Goal: Task Accomplishment & Management: Complete application form

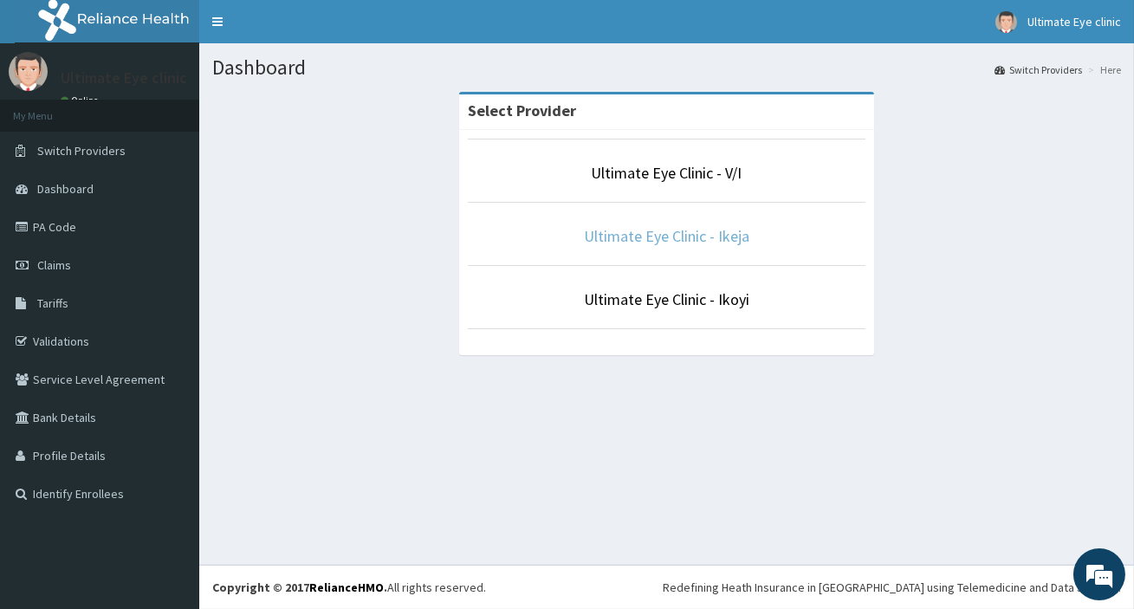
click at [729, 241] on link "Ultimate Eye Clinic - Ikeja" at bounding box center [666, 236] width 165 height 20
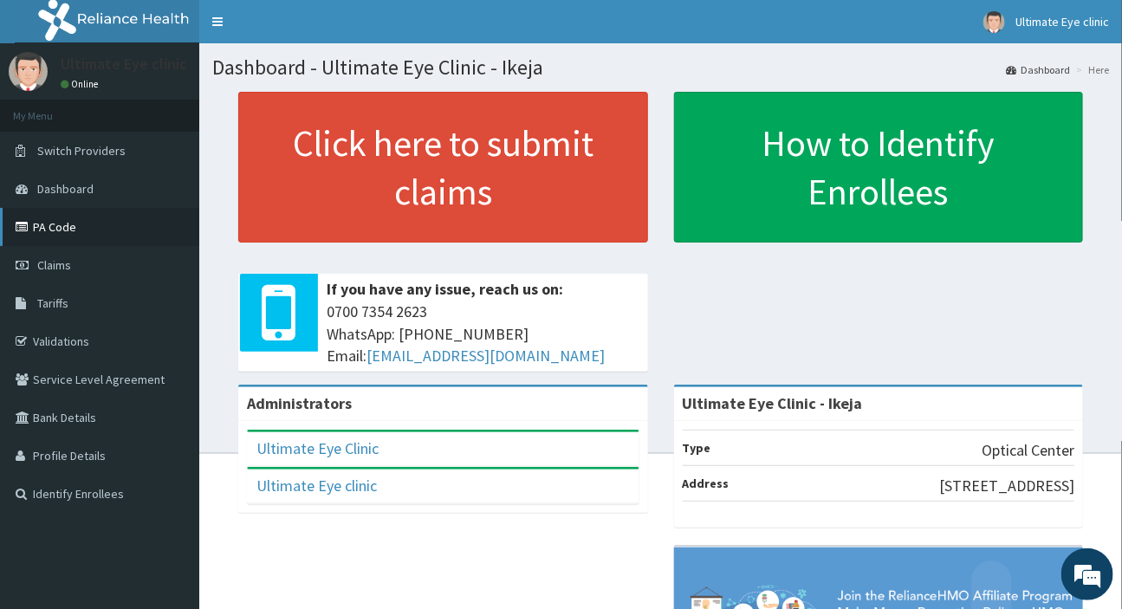
click at [136, 220] on link "PA Code" at bounding box center [99, 227] width 199 height 38
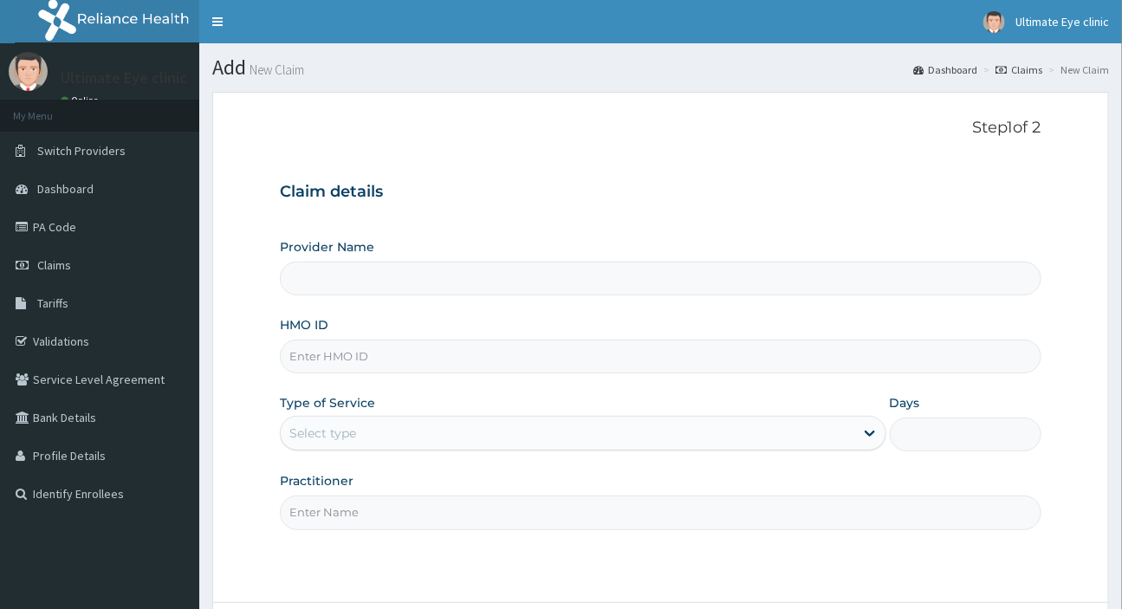
type input "Ultimate Eye Clinic - Ikeja"
click at [485, 350] on input "HMO ID" at bounding box center [660, 357] width 760 height 34
type input "RCE/10001/A"
click at [434, 424] on div "Select type" at bounding box center [567, 433] width 572 height 28
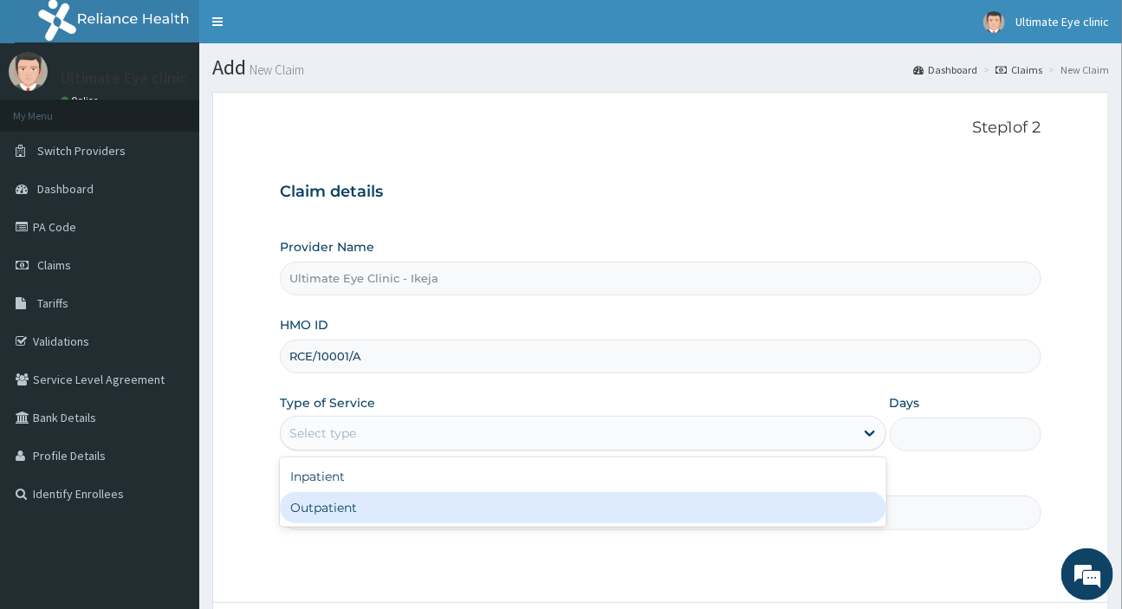
click at [386, 512] on div "Outpatient" at bounding box center [582, 507] width 605 height 31
type input "1"
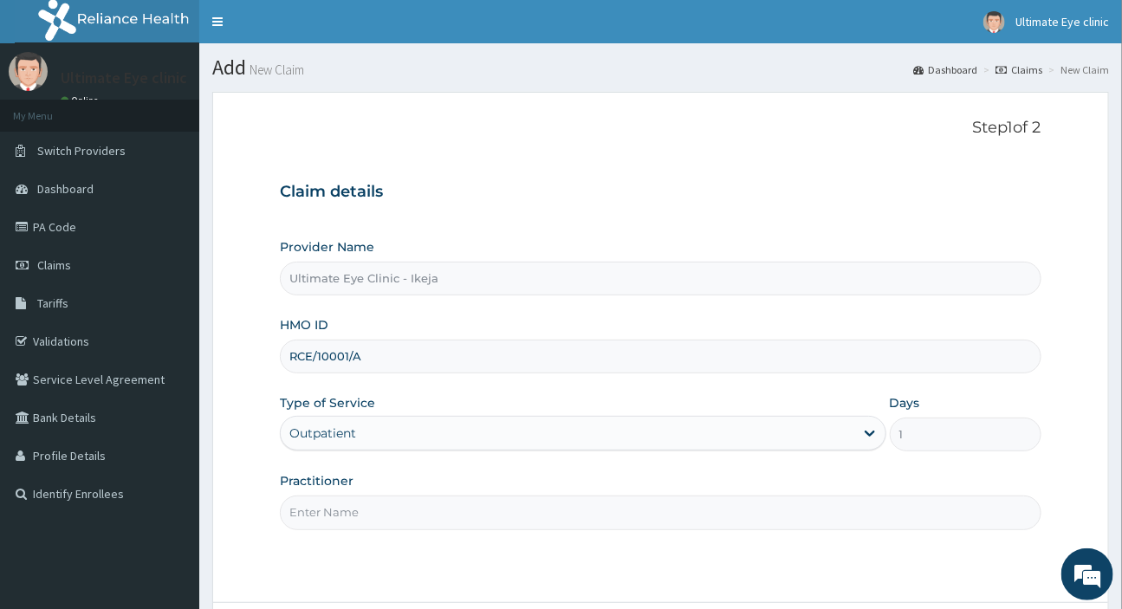
click at [379, 510] on input "Practitioner" at bounding box center [660, 512] width 760 height 34
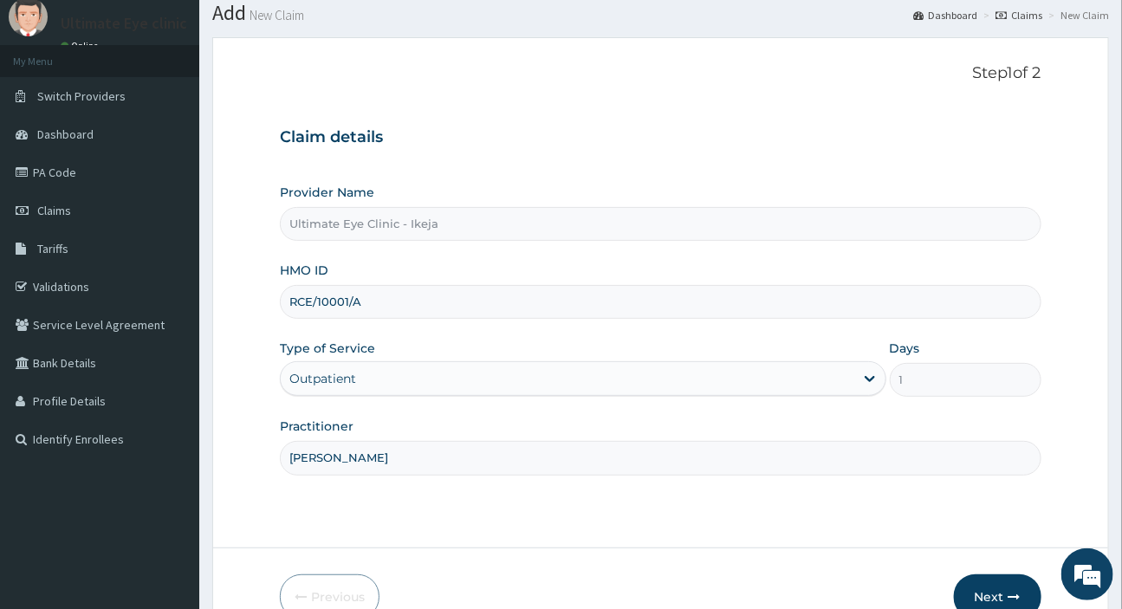
scroll to position [148, 0]
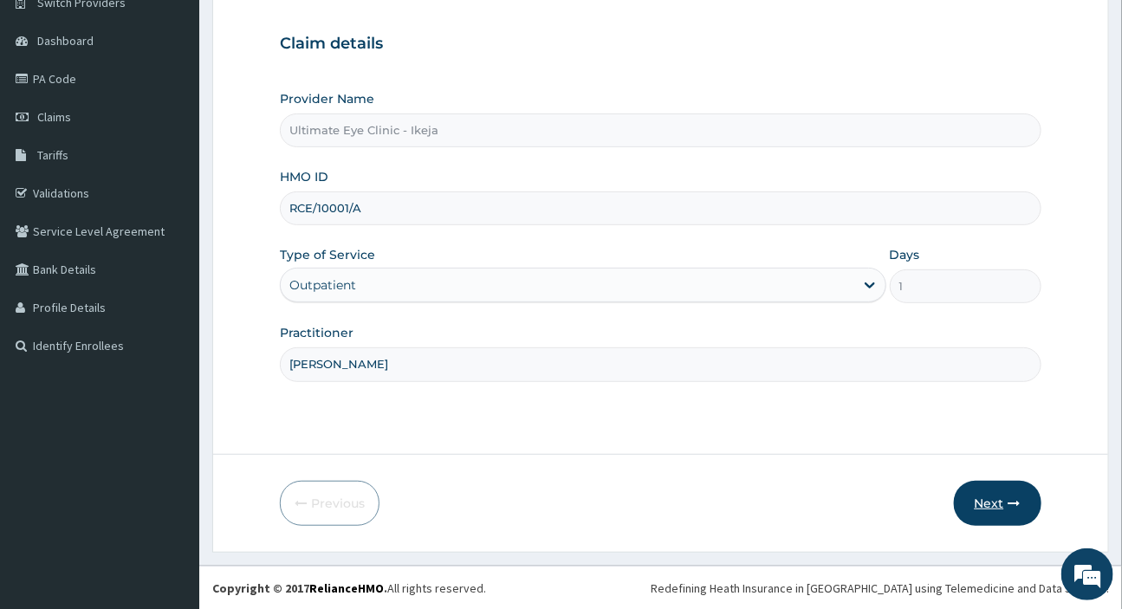
type input "DR SOLOMON"
click at [961, 496] on button "Next" at bounding box center [997, 503] width 87 height 45
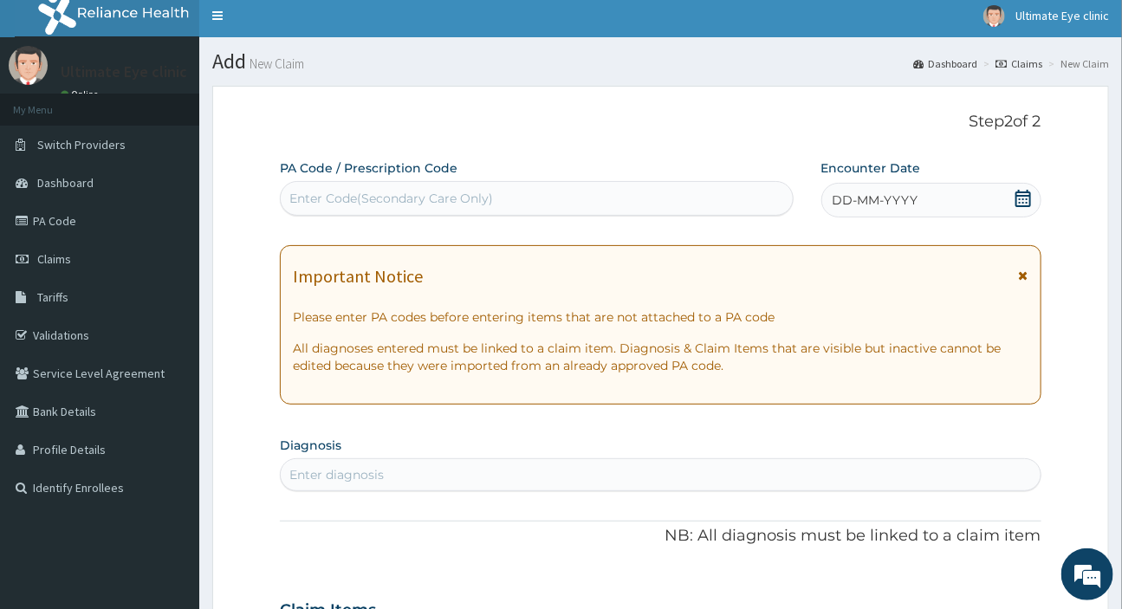
scroll to position [0, 0]
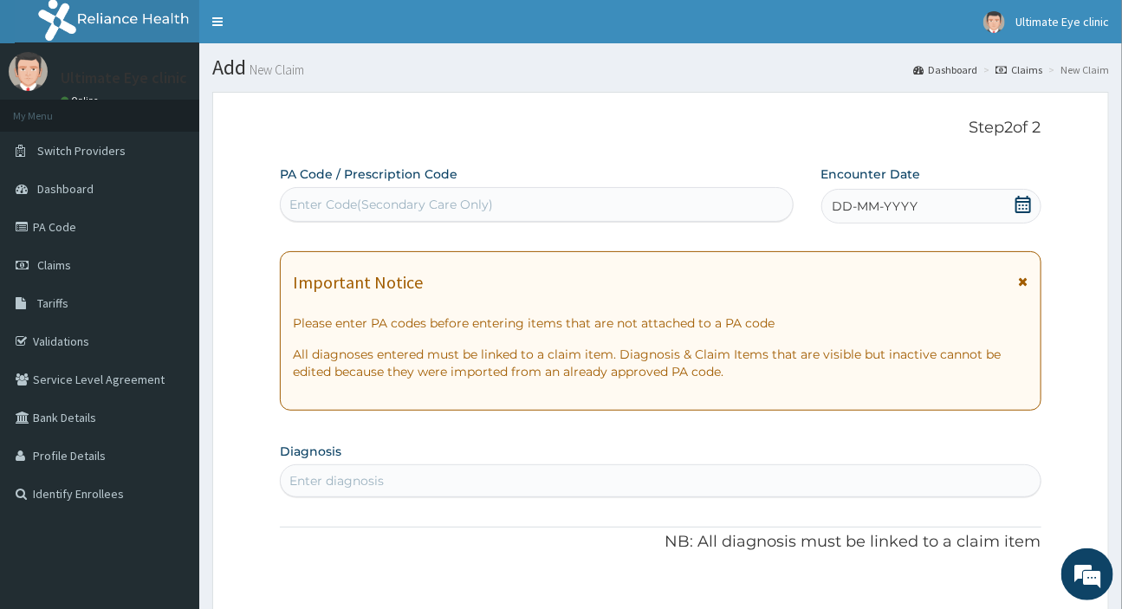
click at [592, 209] on div "Enter Code(Secondary Care Only)" at bounding box center [536, 205] width 511 height 28
type input "PA/EF156C"
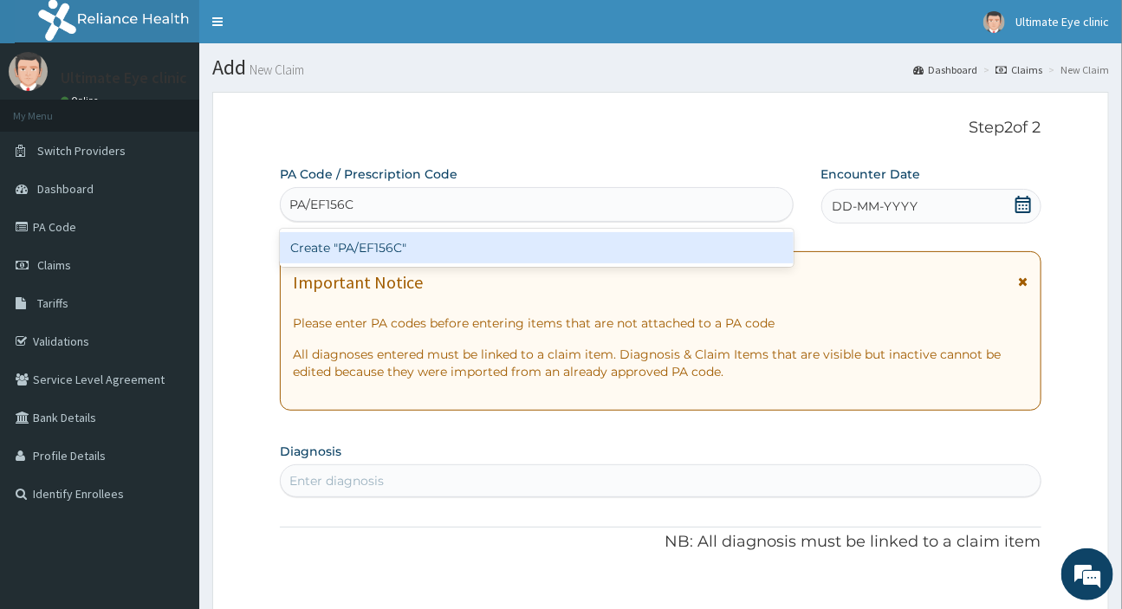
click at [574, 240] on div "Create "PA/EF156C"" at bounding box center [536, 247] width 513 height 31
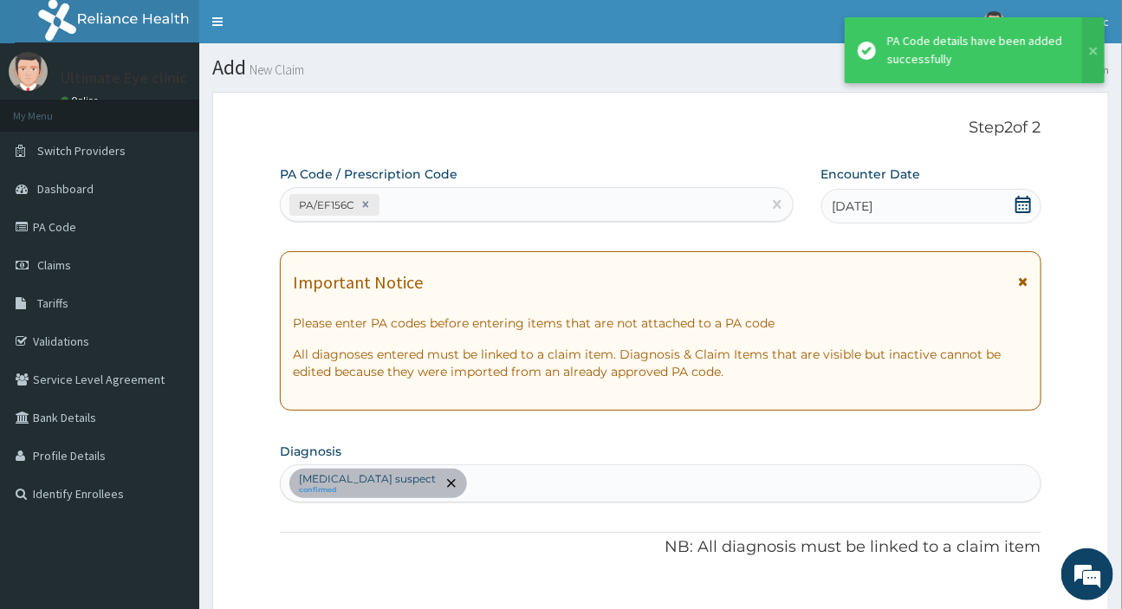
scroll to position [568, 0]
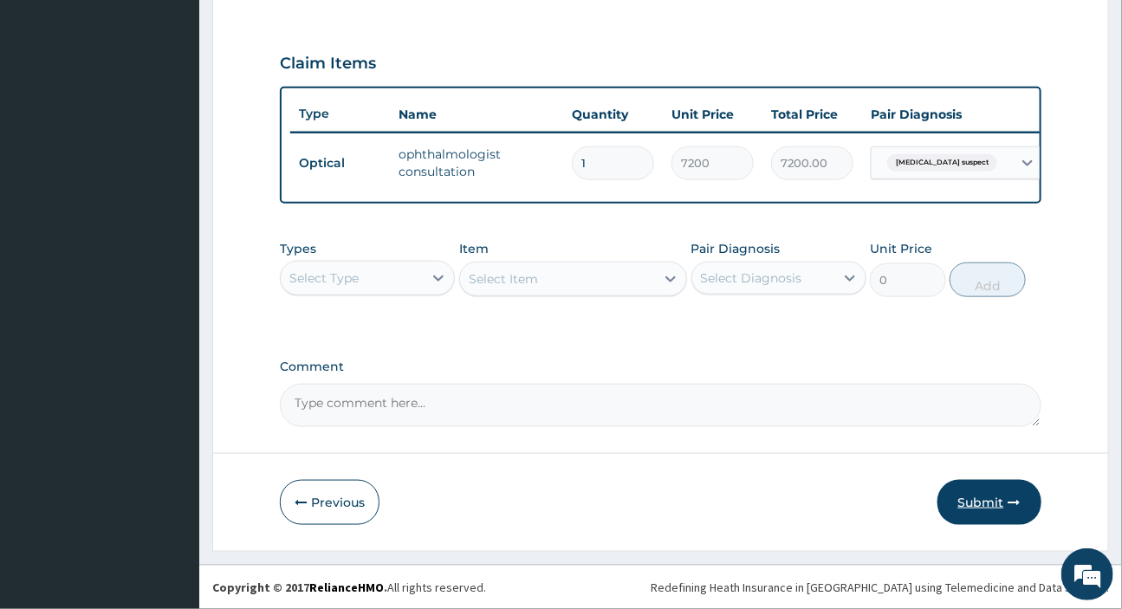
click at [955, 500] on button "Submit" at bounding box center [989, 502] width 104 height 45
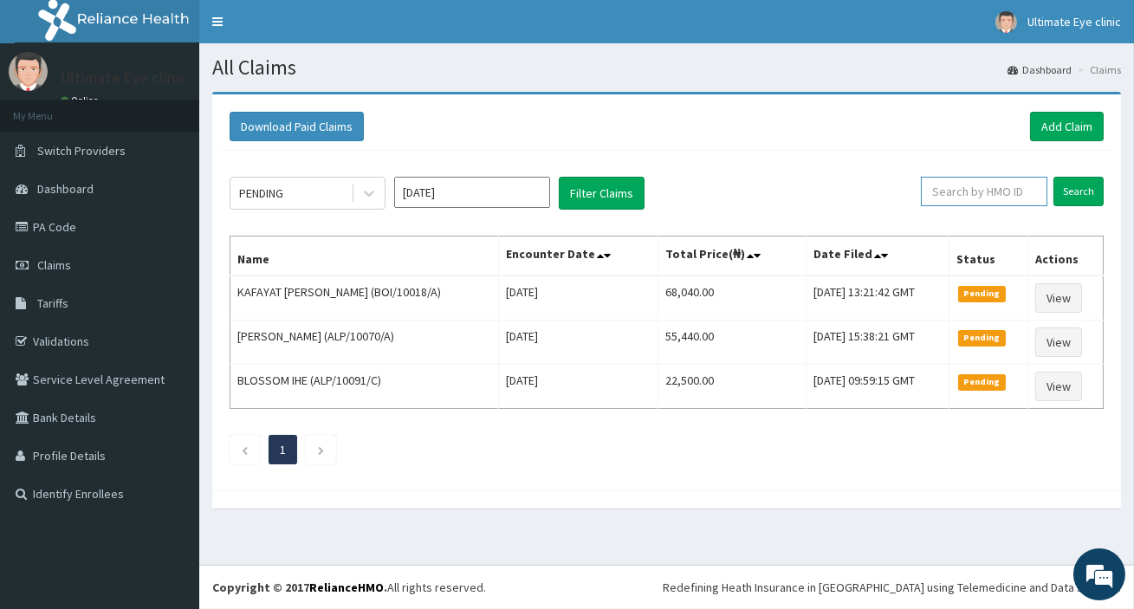
click at [945, 205] on input "text" at bounding box center [984, 191] width 126 height 29
type input "RCE/10001/A"
click at [1075, 179] on input "Search" at bounding box center [1078, 191] width 50 height 29
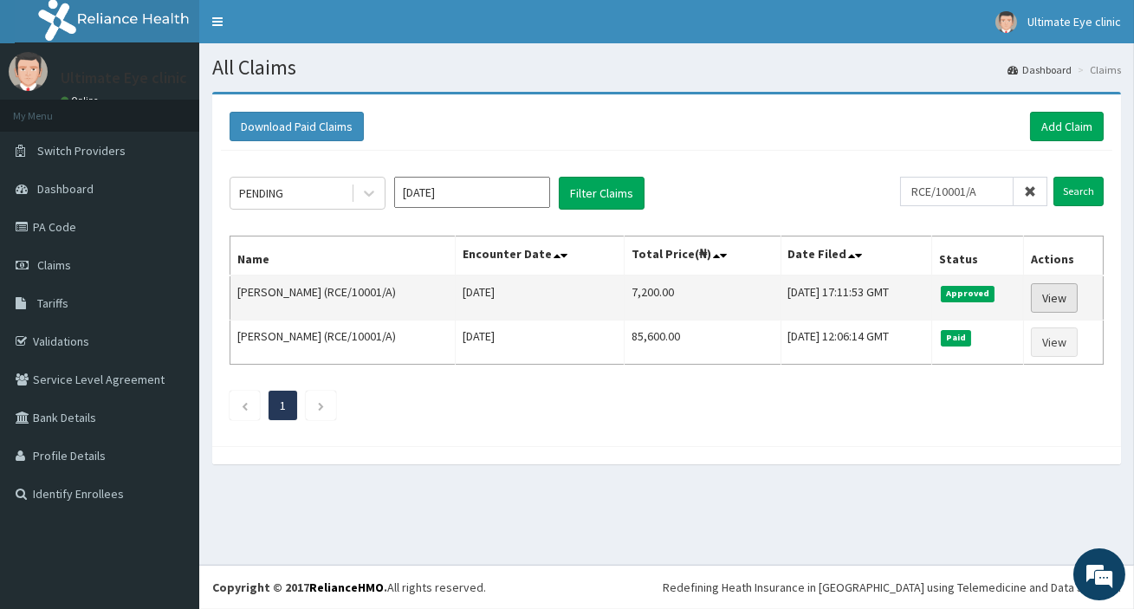
click at [1065, 291] on link "View" at bounding box center [1054, 297] width 47 height 29
